Goal: Task Accomplishment & Management: Use online tool/utility

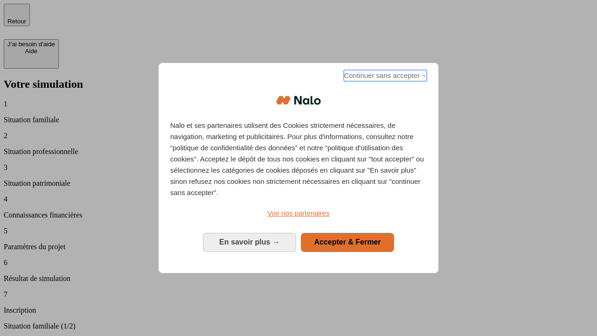
click at [384, 77] on span "Continuer sans accepter →" at bounding box center [385, 75] width 83 height 11
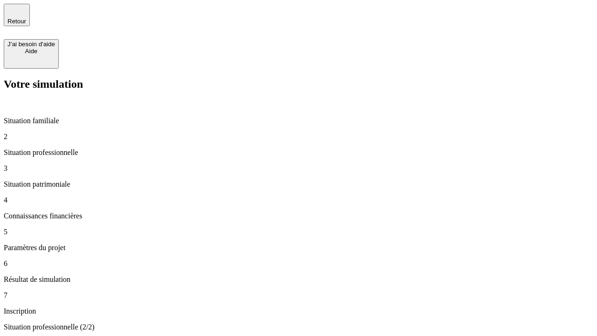
type input "30 000"
type input "1 000"
